Goal: Task Accomplishment & Management: Complete application form

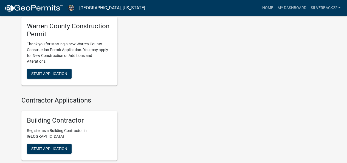
scroll to position [147, 0]
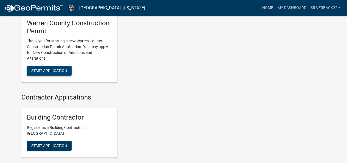
click at [48, 69] on span "Start Application" at bounding box center [49, 70] width 36 height 4
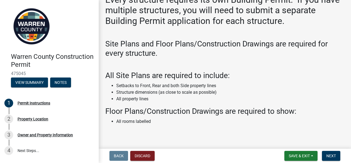
scroll to position [51, 0]
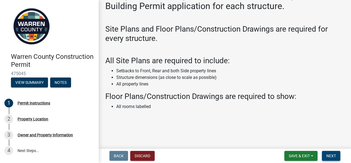
click at [336, 157] on button "Next" at bounding box center [331, 155] width 18 height 10
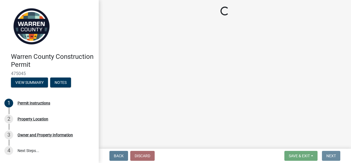
scroll to position [0, 0]
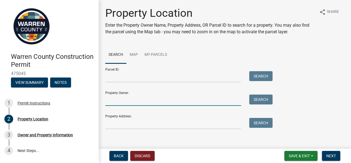
click at [149, 99] on input "Property Owner:" at bounding box center [173, 99] width 136 height 11
type input "[PERSON_NAME]"
click at [267, 100] on button "Search" at bounding box center [260, 99] width 23 height 10
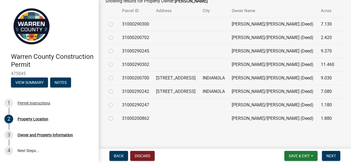
scroll to position [165, 0]
click at [115, 88] on label at bounding box center [115, 88] width 0 height 0
click at [115, 92] on input "radio" at bounding box center [117, 90] width 4 height 4
radio input "true"
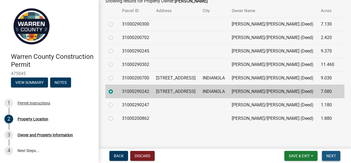
click at [335, 157] on span "Next" at bounding box center [331, 155] width 10 height 4
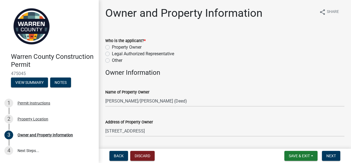
click at [112, 61] on label "Other" at bounding box center [117, 60] width 10 height 7
click at [112, 61] on input "Other" at bounding box center [114, 59] width 4 height 4
radio input "true"
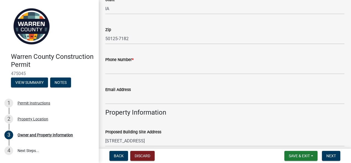
scroll to position [191, 0]
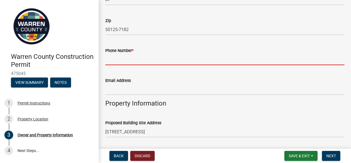
click at [173, 57] on input "Phone Number *" at bounding box center [224, 59] width 239 height 11
type input "5153436910"
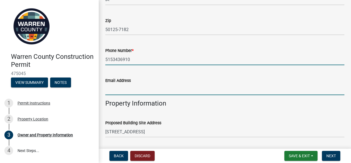
click at [134, 92] on input "Email Address" at bounding box center [224, 89] width 239 height 11
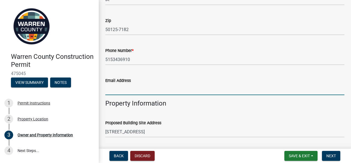
click at [134, 92] on input "Email Address" at bounding box center [224, 89] width 239 height 11
type input "[PERSON_NAME][EMAIL_ADDRESS][DOMAIN_NAME]"
click at [275, 121] on div "Proposed Building Site Address" at bounding box center [224, 122] width 239 height 7
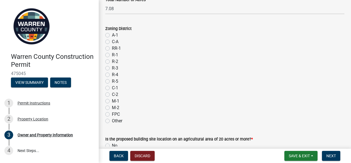
scroll to position [453, 0]
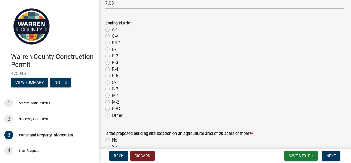
click at [112, 30] on label "A-1" at bounding box center [115, 29] width 6 height 7
click at [112, 30] on input "A-1" at bounding box center [114, 28] width 4 height 4
radio input "true"
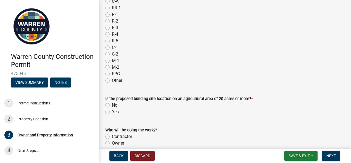
scroll to position [492, 0]
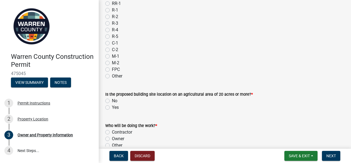
click at [112, 99] on label "No" at bounding box center [114, 100] width 5 height 7
click at [112, 99] on input "No" at bounding box center [114, 99] width 4 height 4
radio input "true"
click at [112, 131] on label "Contractor" at bounding box center [122, 132] width 20 height 7
click at [112, 131] on input "Contractor" at bounding box center [114, 131] width 4 height 4
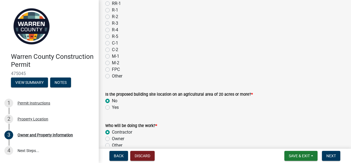
radio input "true"
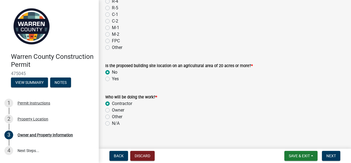
scroll to position [527, 0]
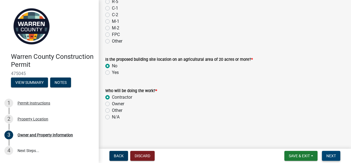
click at [332, 156] on span "Next" at bounding box center [331, 155] width 10 height 4
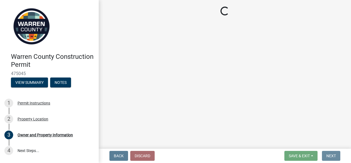
scroll to position [0, 0]
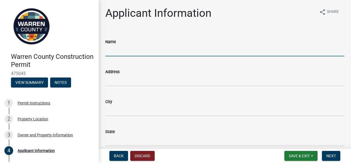
click at [169, 51] on input "Name" at bounding box center [224, 50] width 239 height 11
type input "[PERSON_NAME]"
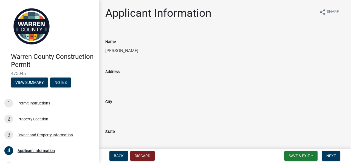
click at [137, 79] on input "Address" at bounding box center [224, 80] width 239 height 11
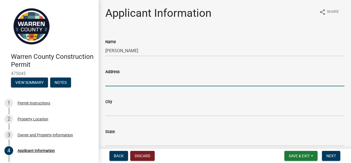
type input "[STREET_ADDRESS]"
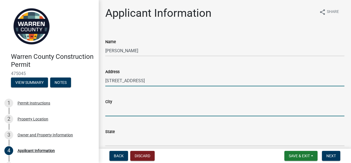
click at [122, 113] on input "City" at bounding box center [224, 110] width 239 height 11
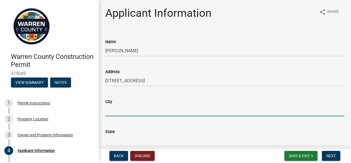
type input "Des Moines"
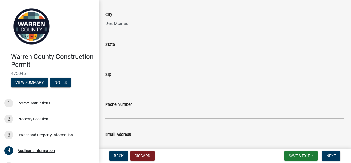
scroll to position [88, 0]
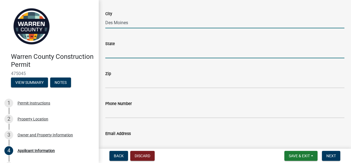
click at [149, 55] on input "State" at bounding box center [224, 52] width 239 height 11
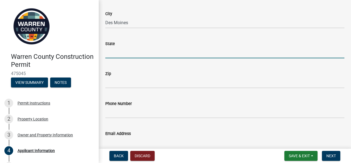
type input "IA"
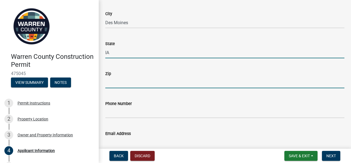
click at [120, 83] on input "Zip" at bounding box center [224, 82] width 239 height 11
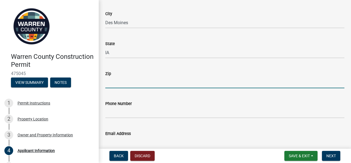
type input "50320"
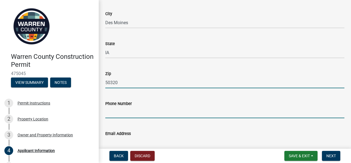
click at [123, 112] on input "Phone Number" at bounding box center [224, 112] width 239 height 11
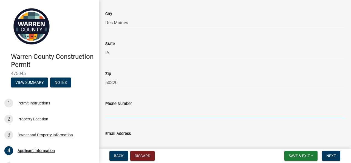
type input "5153436910"
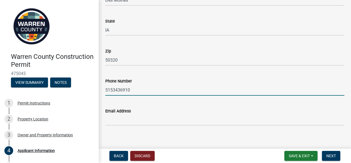
scroll to position [115, 0]
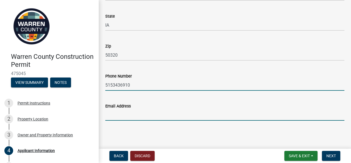
click at [158, 113] on input "Email Address" at bounding box center [224, 114] width 239 height 11
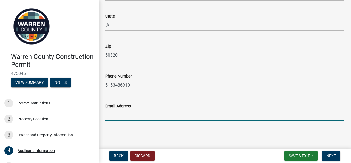
type input "[PERSON_NAME][EMAIL_ADDRESS][DOMAIN_NAME]"
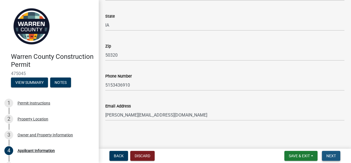
click at [337, 158] on button "Next" at bounding box center [331, 155] width 18 height 10
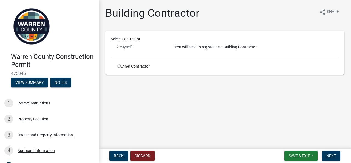
click at [120, 47] on input "radio" at bounding box center [119, 47] width 4 height 4
radio input "false"
click at [118, 66] on input "radio" at bounding box center [119, 66] width 4 height 4
radio input "true"
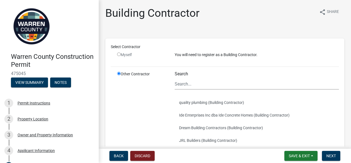
click at [117, 56] on input "radio" at bounding box center [119, 54] width 4 height 4
radio input "false"
radio input "true"
click at [119, 55] on input "radio" at bounding box center [119, 54] width 4 height 4
radio input "false"
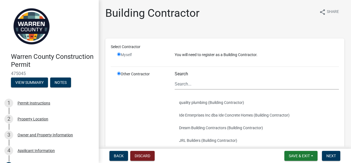
radio input "true"
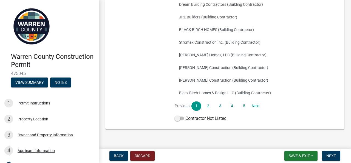
scroll to position [132, 0]
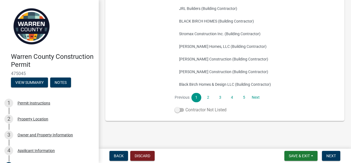
click at [176, 108] on span at bounding box center [179, 110] width 9 height 4
click at [185, 106] on input "Contractor Not Listed" at bounding box center [185, 106] width 0 height 0
click at [337, 157] on button "Next" at bounding box center [331, 155] width 18 height 10
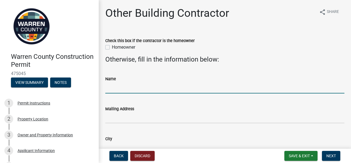
click at [160, 87] on input "Name" at bounding box center [224, 87] width 239 height 11
type input "Silverback Solutions LLC DBA Greater [US_STATE] Exteriors"
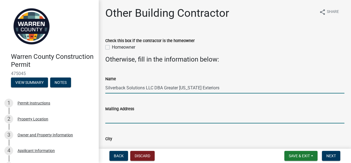
click at [139, 122] on input "Mailing Address" at bounding box center [224, 117] width 239 height 11
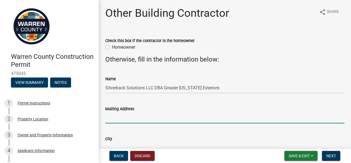
type input "[STREET_ADDRESS]"
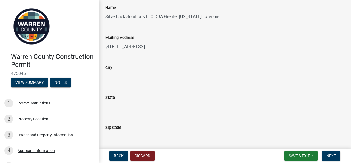
scroll to position [83, 0]
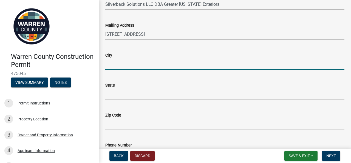
click at [172, 63] on input "City" at bounding box center [224, 63] width 239 height 11
type input "Des Moines"
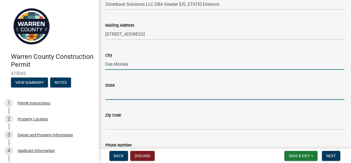
click at [127, 93] on input "State" at bounding box center [224, 93] width 239 height 11
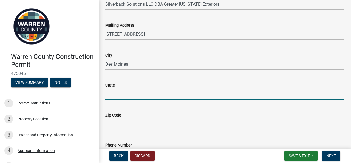
type input "IA"
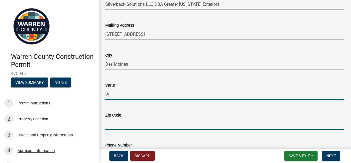
click at [128, 123] on input "Zip Code" at bounding box center [224, 123] width 239 height 11
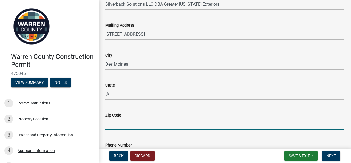
type input "50320"
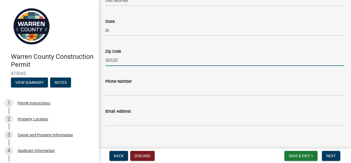
scroll to position [152, 0]
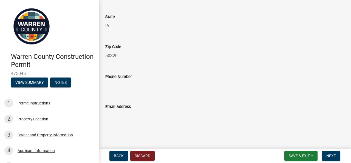
click at [142, 87] on input "Phone Number" at bounding box center [224, 85] width 239 height 11
type input "5153436910"
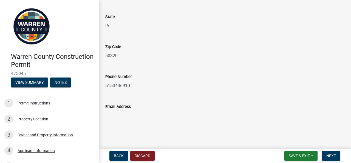
click at [122, 118] on input "Email Address" at bounding box center [224, 115] width 239 height 11
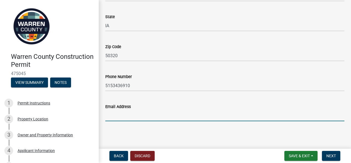
type input "[PERSON_NAME][EMAIL_ADDRESS][DOMAIN_NAME]"
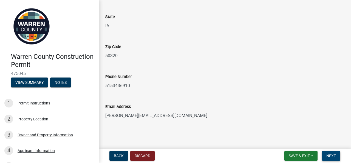
click at [330, 153] on button "Next" at bounding box center [331, 155] width 18 height 10
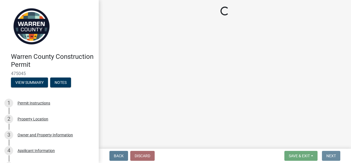
scroll to position [0, 0]
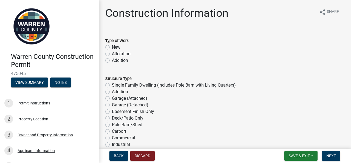
click at [112, 61] on label "Addition" at bounding box center [120, 60] width 16 height 7
click at [112, 61] on input "Addition" at bounding box center [114, 59] width 4 height 4
radio input "true"
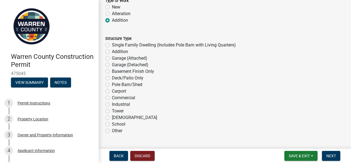
scroll to position [41, 0]
click at [112, 84] on label "Pole Barn/Shed" at bounding box center [127, 84] width 30 height 7
click at [112, 84] on input "Pole Barn/Shed" at bounding box center [114, 83] width 4 height 4
radio input "true"
click at [332, 153] on span "Next" at bounding box center [331, 155] width 10 height 4
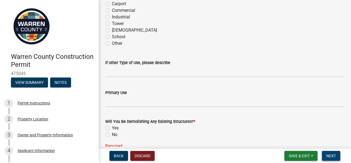
scroll to position [136, 0]
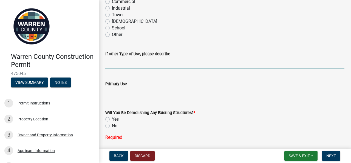
click at [166, 64] on input "If other Type of Use, please describe" at bounding box center [224, 62] width 239 height 11
click at [112, 125] on label "No" at bounding box center [114, 125] width 5 height 7
click at [112, 125] on input "No" at bounding box center [114, 124] width 4 height 4
radio input "true"
click at [122, 65] on input "If other Type of Use, please describe" at bounding box center [224, 62] width 239 height 11
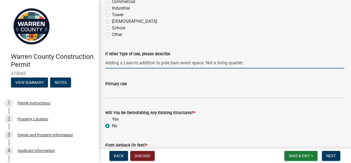
type input "Adding a Lean-to addition to pole barn event space. Not a living quarter."
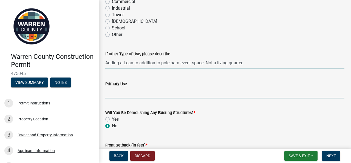
click at [120, 96] on input "Primary Use" at bounding box center [224, 92] width 239 height 11
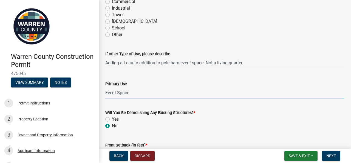
type input "Event Space"
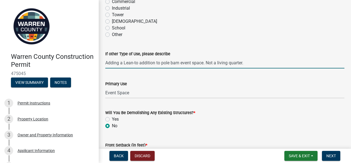
click at [139, 62] on input "Adding a Lean-to addition to pole barn event space. Not a living quarter." at bounding box center [224, 62] width 239 height 11
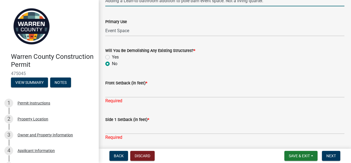
scroll to position [204, 0]
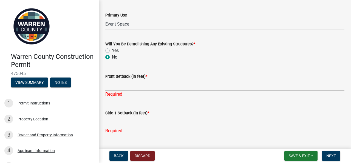
type input "Adding a Lean-to bathroom addition to pole barn event space. Not a living quart…"
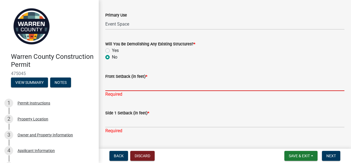
click at [153, 85] on input "Front Setback (in feet) *" at bounding box center [224, 84] width 239 height 11
type input "200"
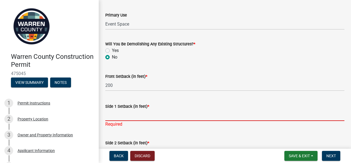
click at [127, 120] on input "Side 1 Setback (in feet) *" at bounding box center [224, 114] width 239 height 11
type input "200"
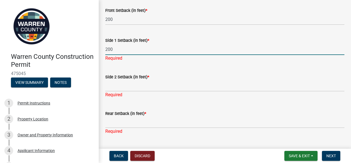
scroll to position [272, 0]
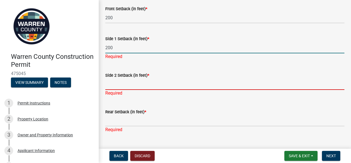
click at [149, 84] on div "Side 2 Setback (in feet) * Required" at bounding box center [224, 80] width 239 height 32
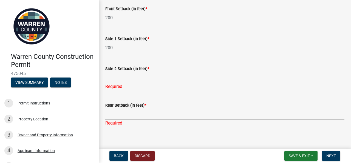
type input "200"
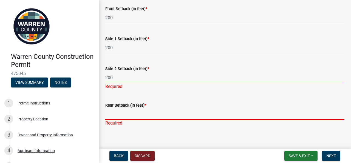
click at [134, 116] on div "Rear Setback (in feet) * Required" at bounding box center [224, 110] width 239 height 32
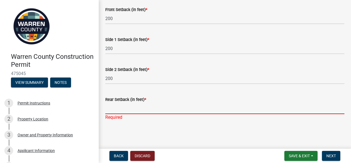
scroll to position [271, 0]
type input "200"
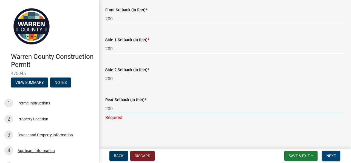
click at [329, 154] on span "Next" at bounding box center [331, 155] width 10 height 4
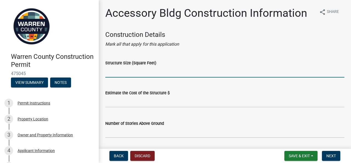
click at [170, 70] on input "Structure Size (Square Feet)" at bounding box center [224, 71] width 239 height 11
type input "165"
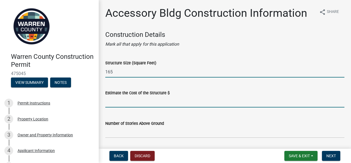
click at [149, 103] on input "text" at bounding box center [224, 101] width 239 height 11
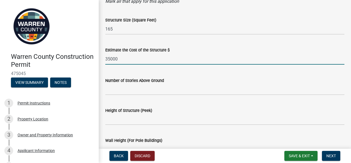
scroll to position [50, 0]
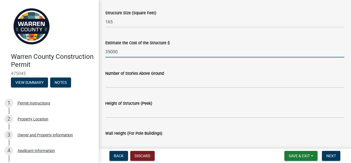
type input "35000"
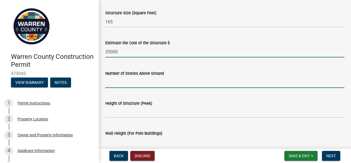
click at [190, 83] on input "Number of Stories Above Ground" at bounding box center [224, 81] width 239 height 11
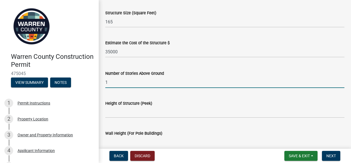
type input "1"
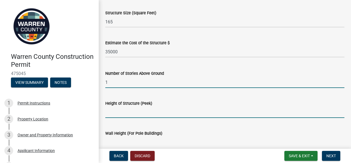
click at [147, 113] on input "Height of Structure (Peek)" at bounding box center [224, 111] width 239 height 11
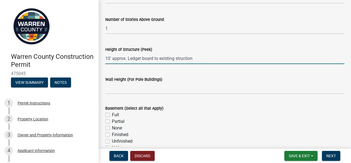
scroll to position [114, 0]
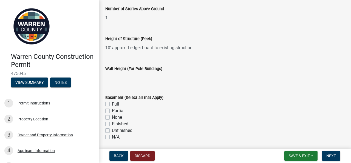
type input "10' approx. Ledger board to existing struction"
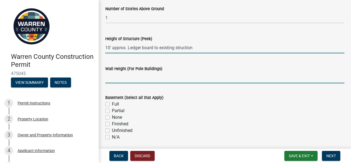
click at [142, 79] on input "Wall Height (For Pole Buildings)" at bounding box center [224, 77] width 239 height 11
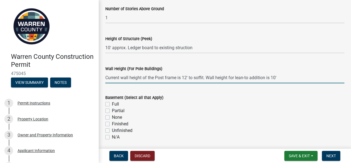
click at [280, 75] on input "Current wall height of the Post frame is 12' to soffit. Wall height for lean-to…" at bounding box center [224, 77] width 239 height 11
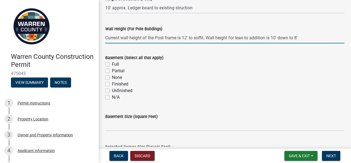
scroll to position [158, 0]
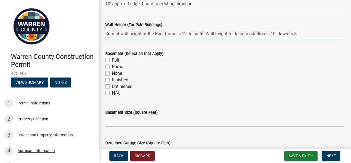
type input "Current wall height of the Post frame is 12' to soffit. Wall height for lean-to…"
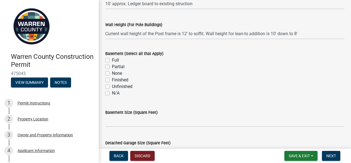
click at [112, 73] on label "None" at bounding box center [117, 73] width 10 height 7
click at [112, 73] on input "None" at bounding box center [114, 72] width 4 height 4
checkbox input "true"
checkbox input "false"
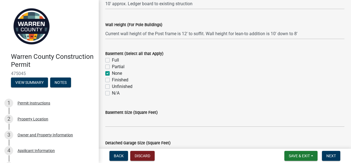
checkbox input "true"
checkbox input "false"
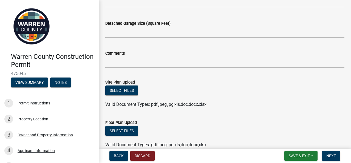
scroll to position [278, 0]
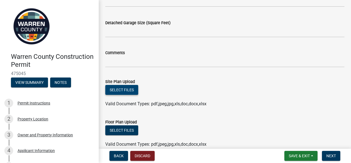
click at [126, 89] on button "Select files" at bounding box center [121, 90] width 33 height 10
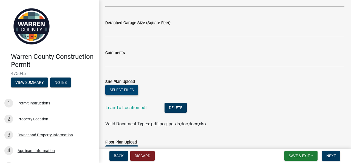
click at [118, 91] on button "Select files" at bounding box center [121, 90] width 33 height 10
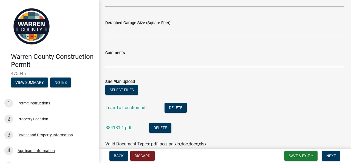
click at [196, 64] on input "Comments" at bounding box center [224, 61] width 239 height 11
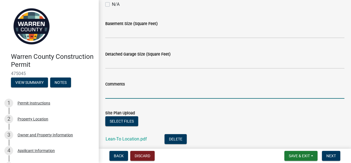
scroll to position [231, 0]
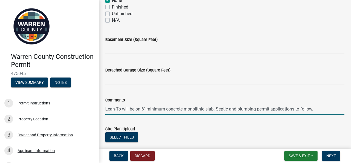
click at [229, 110] on input "Lean-To will be on 6" minimum concrete monolithic slab. Septic and plumbing per…" at bounding box center [224, 108] width 239 height 11
click at [58, 40] on link at bounding box center [47, 26] width 86 height 44
click at [236, 109] on input "Lean-To will be on 6" minimum concrete monolithic slab. Septic, ele and plumbin…" at bounding box center [224, 108] width 239 height 11
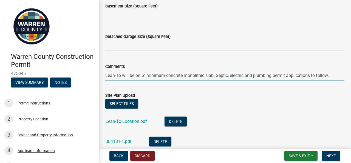
scroll to position [271, 0]
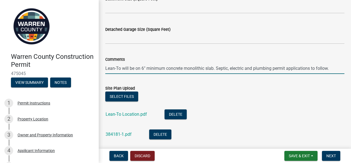
type input "Lean-To will be on 6" minimum concrete monolithic slab. Septic, electric and pl…"
click at [123, 95] on button "Select files" at bounding box center [121, 96] width 33 height 10
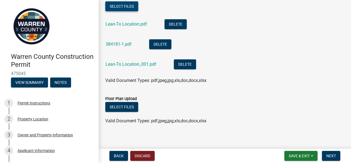
scroll to position [365, 0]
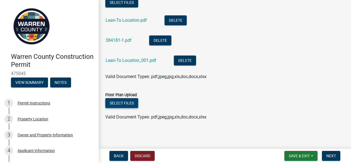
click at [126, 101] on button "Select files" at bounding box center [121, 103] width 33 height 10
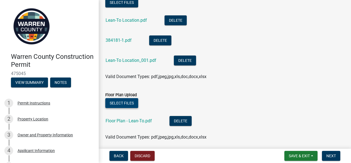
scroll to position [385, 0]
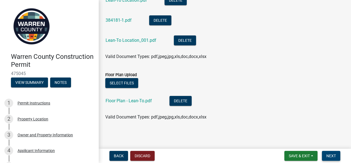
click at [329, 153] on span "Next" at bounding box center [331, 155] width 10 height 4
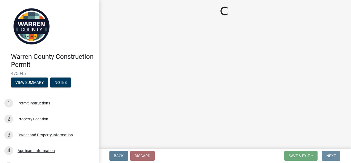
scroll to position [0, 0]
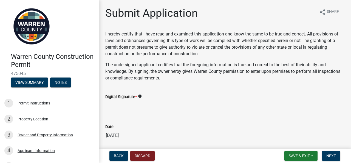
click at [172, 105] on input "Digital Signature *" at bounding box center [224, 105] width 239 height 11
type input "[PERSON_NAME]"
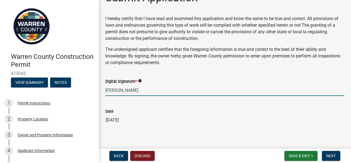
scroll to position [20, 0]
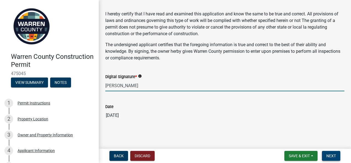
click at [330, 154] on span "Next" at bounding box center [331, 155] width 10 height 4
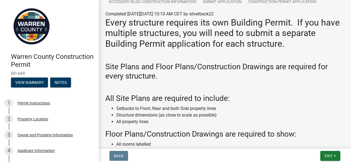
scroll to position [84, 0]
